Goal: Transaction & Acquisition: Download file/media

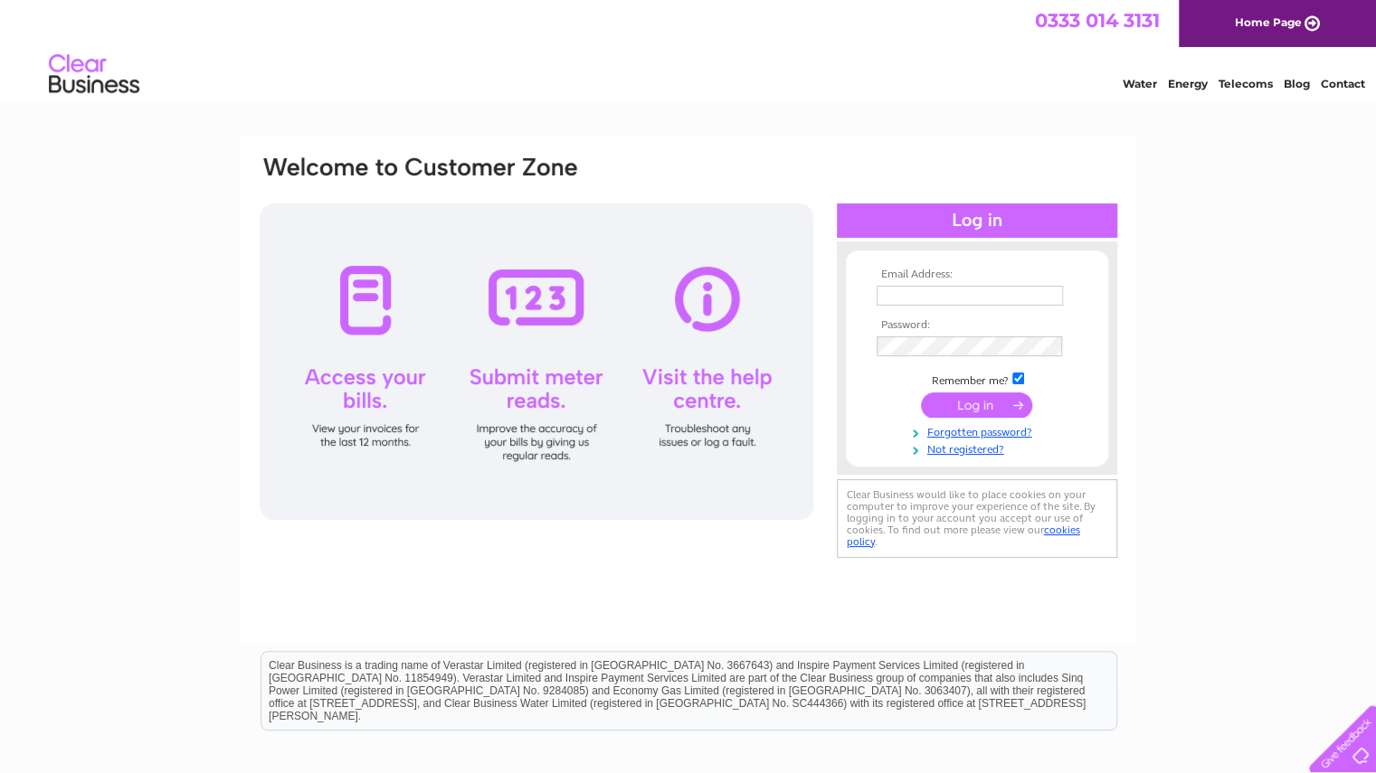
type input "[EMAIL_ADDRESS][DOMAIN_NAME]"
click at [974, 408] on input "submit" at bounding box center [976, 404] width 111 height 25
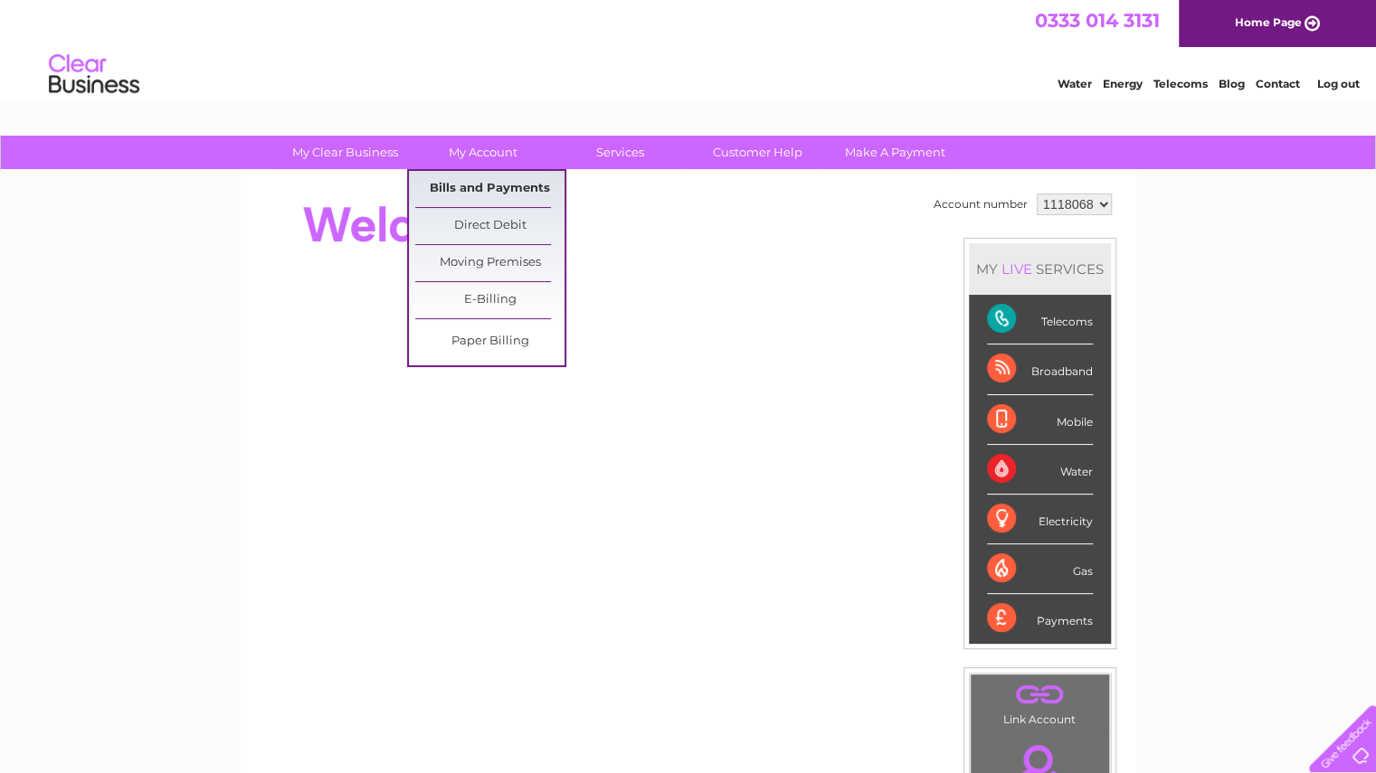
click at [488, 189] on link "Bills and Payments" at bounding box center [489, 189] width 149 height 36
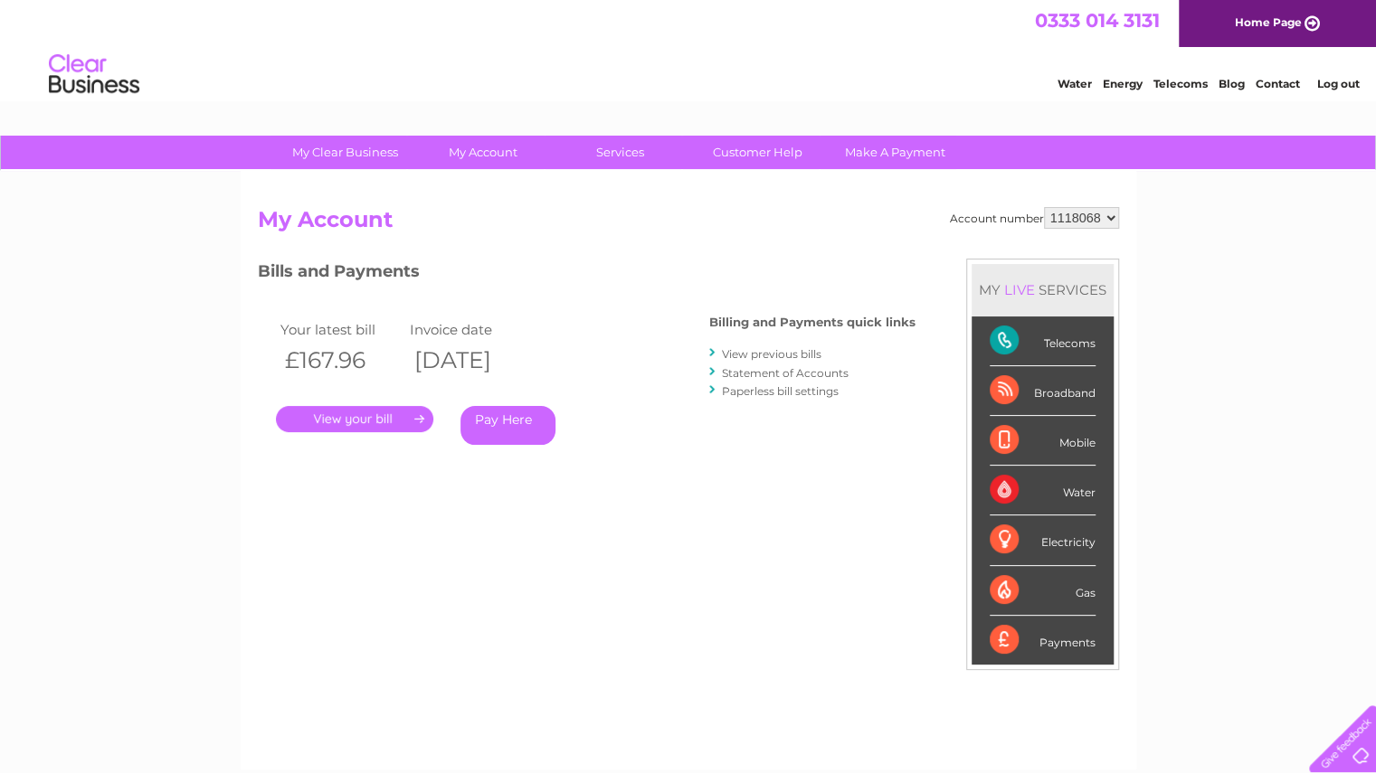
click at [351, 422] on link "." at bounding box center [354, 419] width 157 height 26
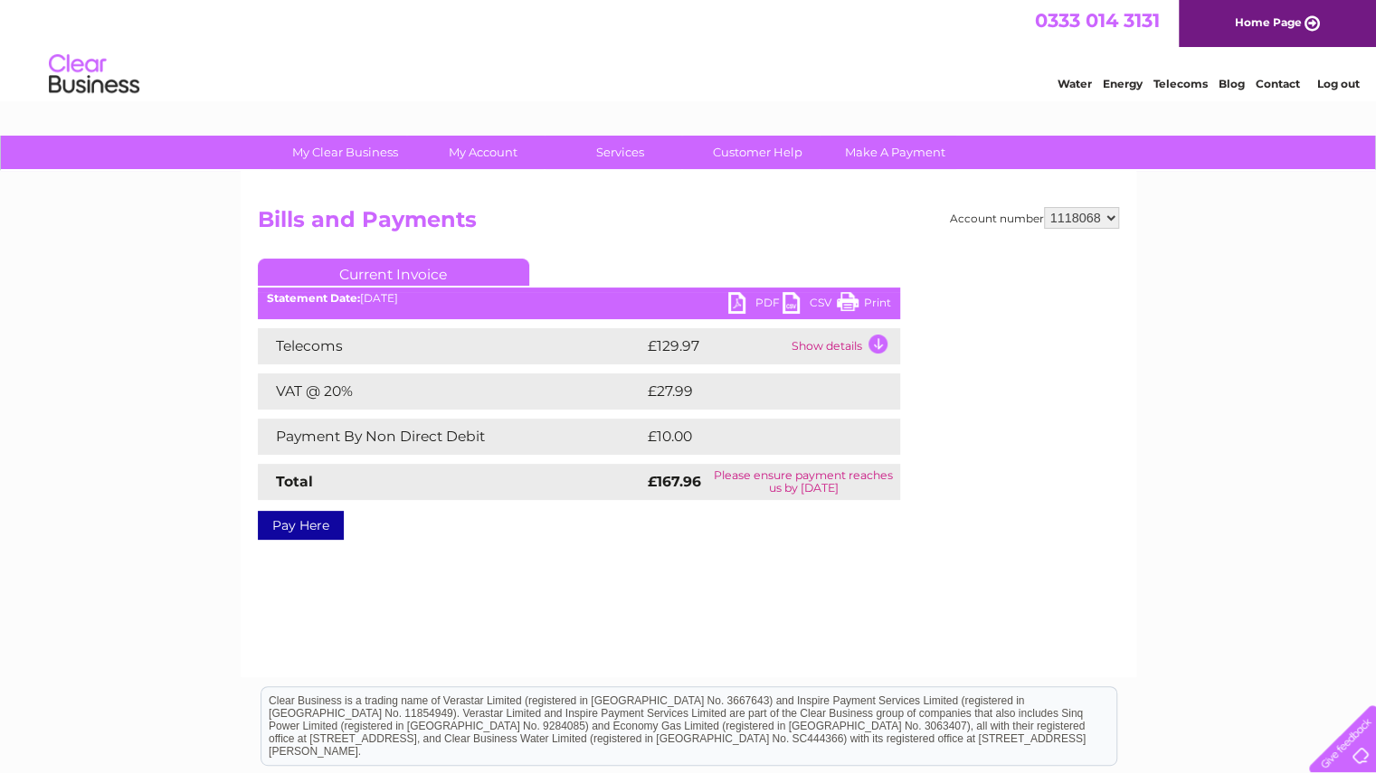
click at [765, 305] on link "PDF" at bounding box center [755, 305] width 54 height 26
